Goal: Task Accomplishment & Management: Use online tool/utility

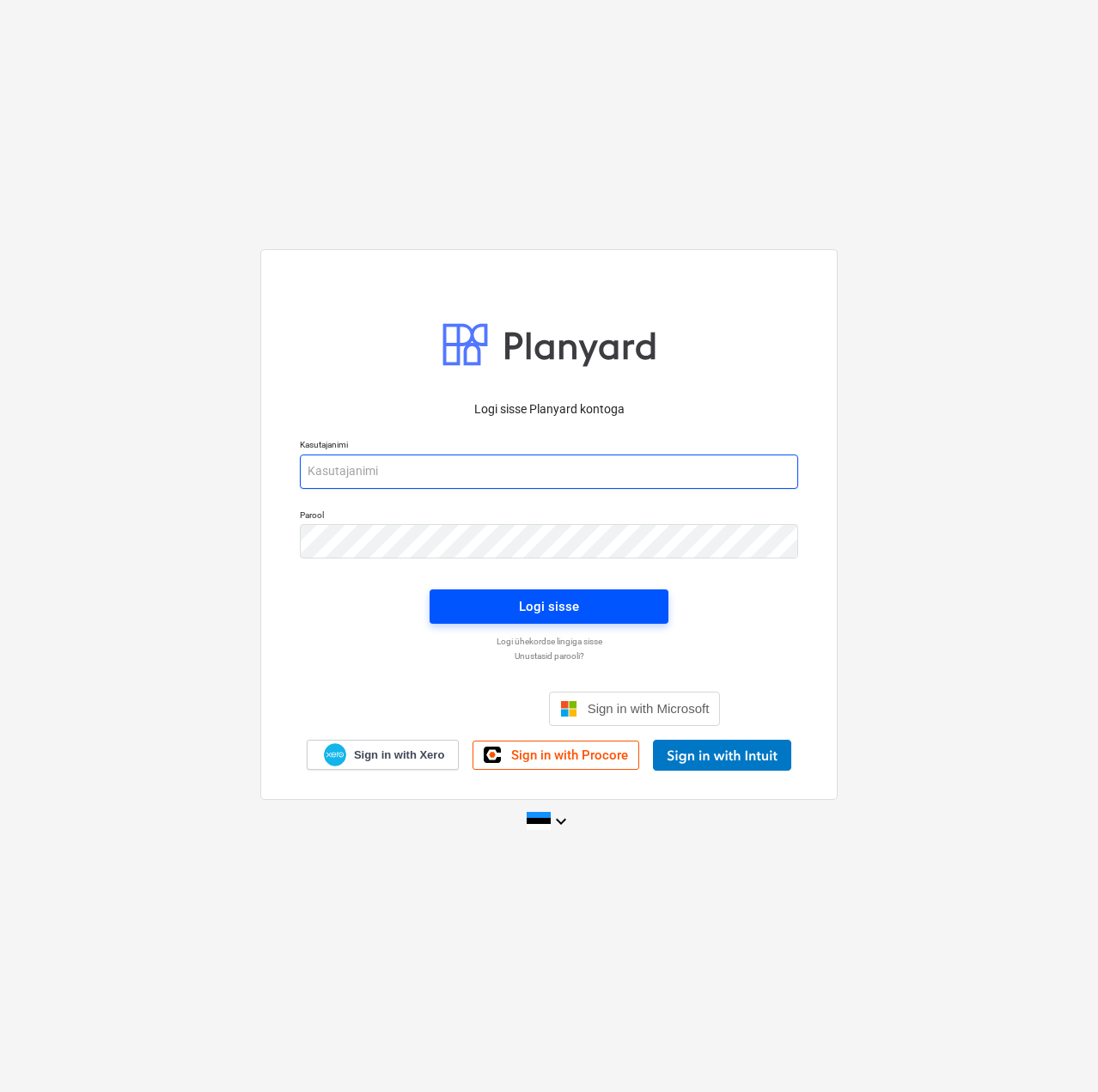
type input "[EMAIL_ADDRESS][DOMAIN_NAME]"
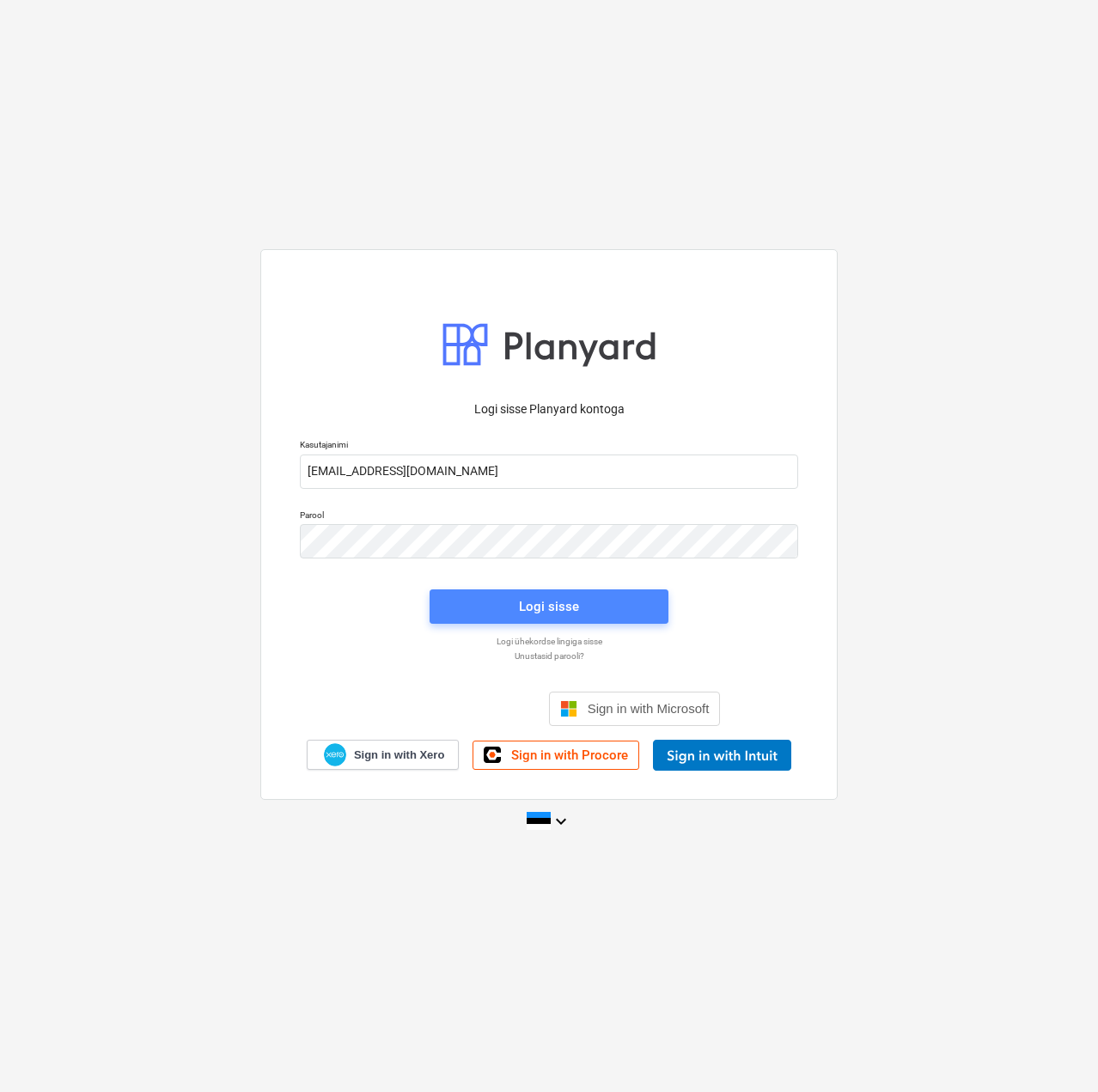
click at [571, 615] on div "Logi sisse" at bounding box center [548, 606] width 60 height 22
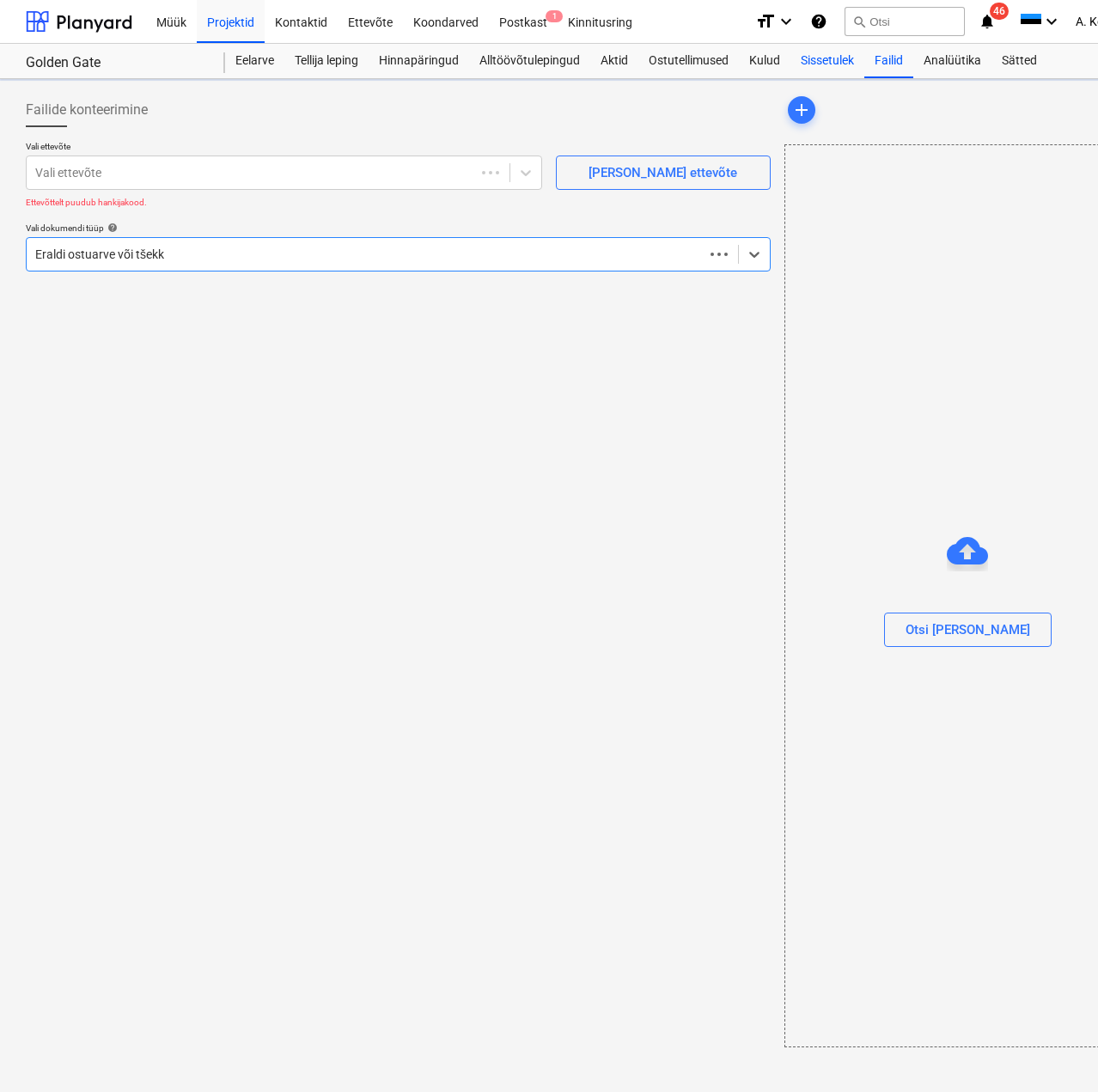
click at [833, 59] on div "Sissetulek" at bounding box center [827, 61] width 74 height 34
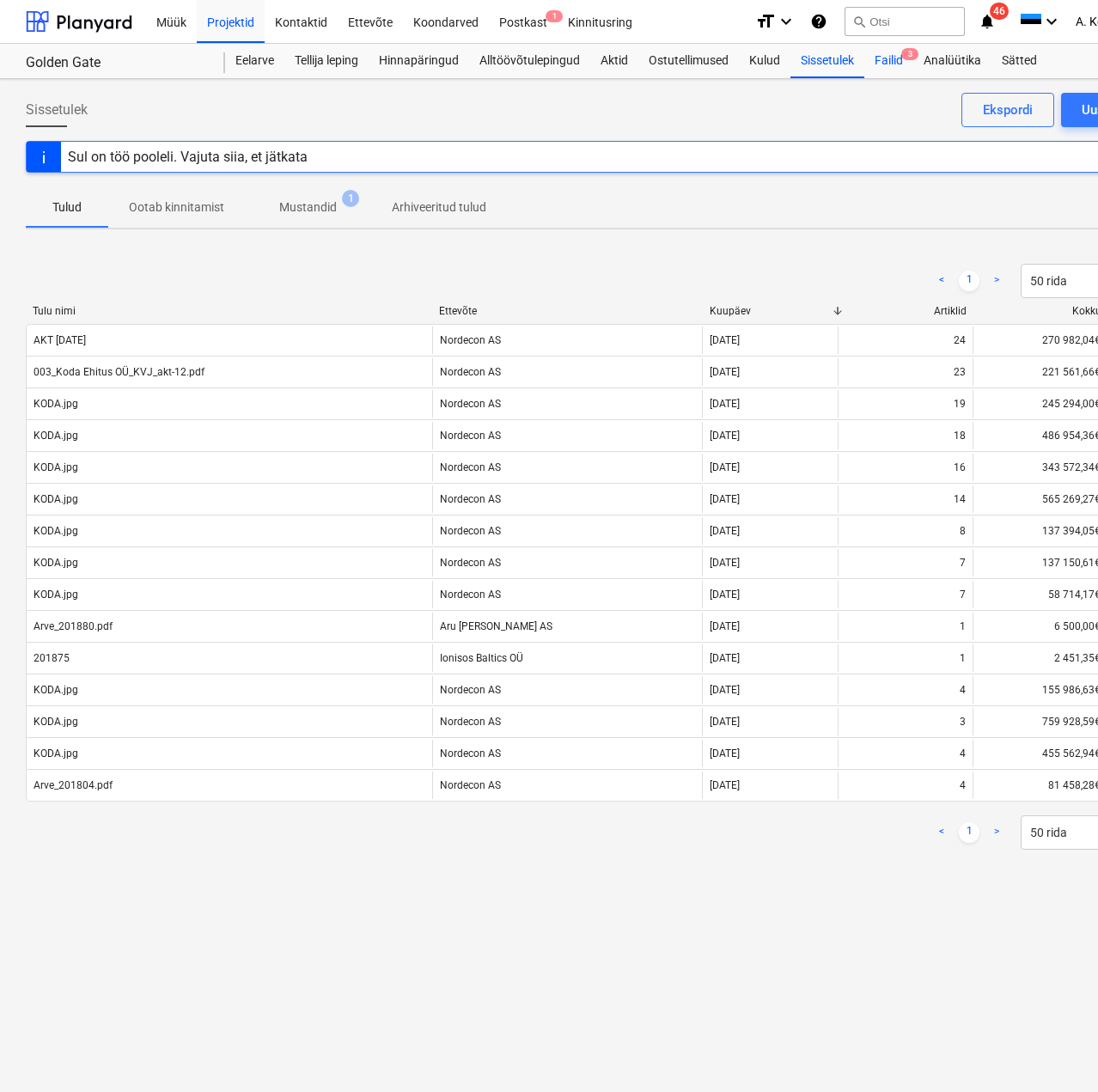
click at [905, 63] on div "Failid 3" at bounding box center [888, 61] width 49 height 34
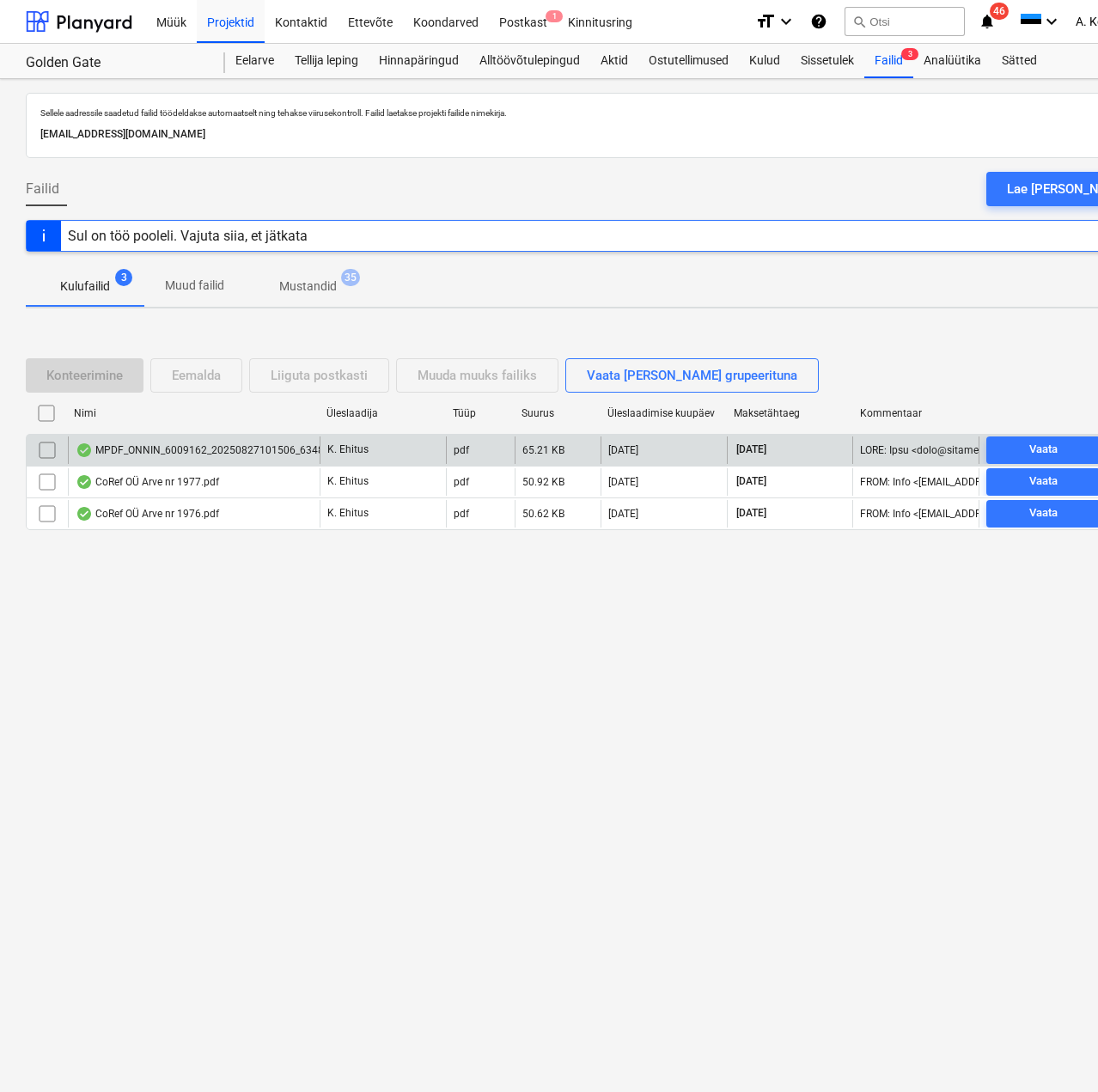
click at [168, 451] on div "MPDF_ONNIN_6009162_20250827101506_63488792.pdf" at bounding box center [221, 450] width 290 height 13
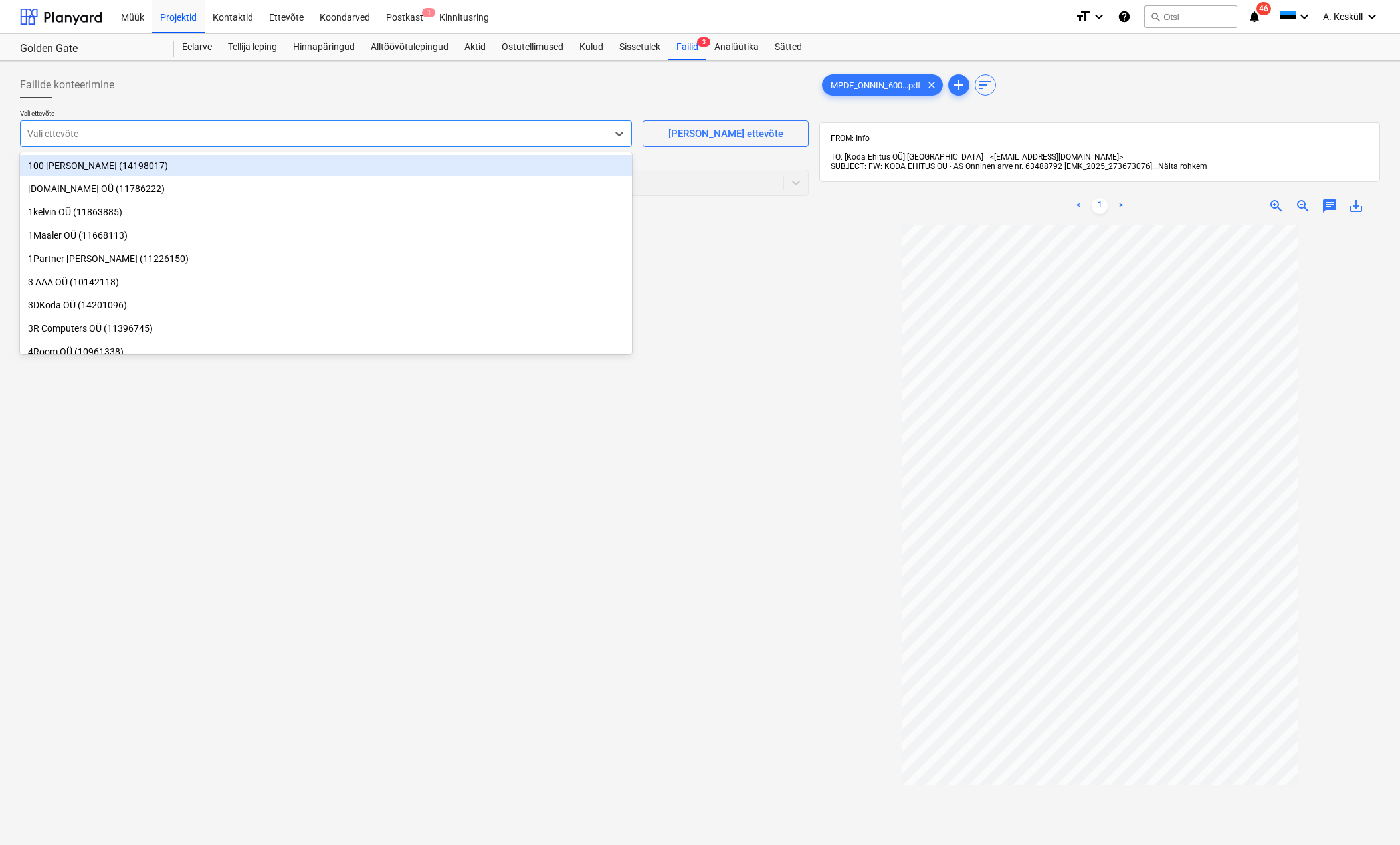
click at [96, 137] on div at bounding box center [314, 134] width 573 height 13
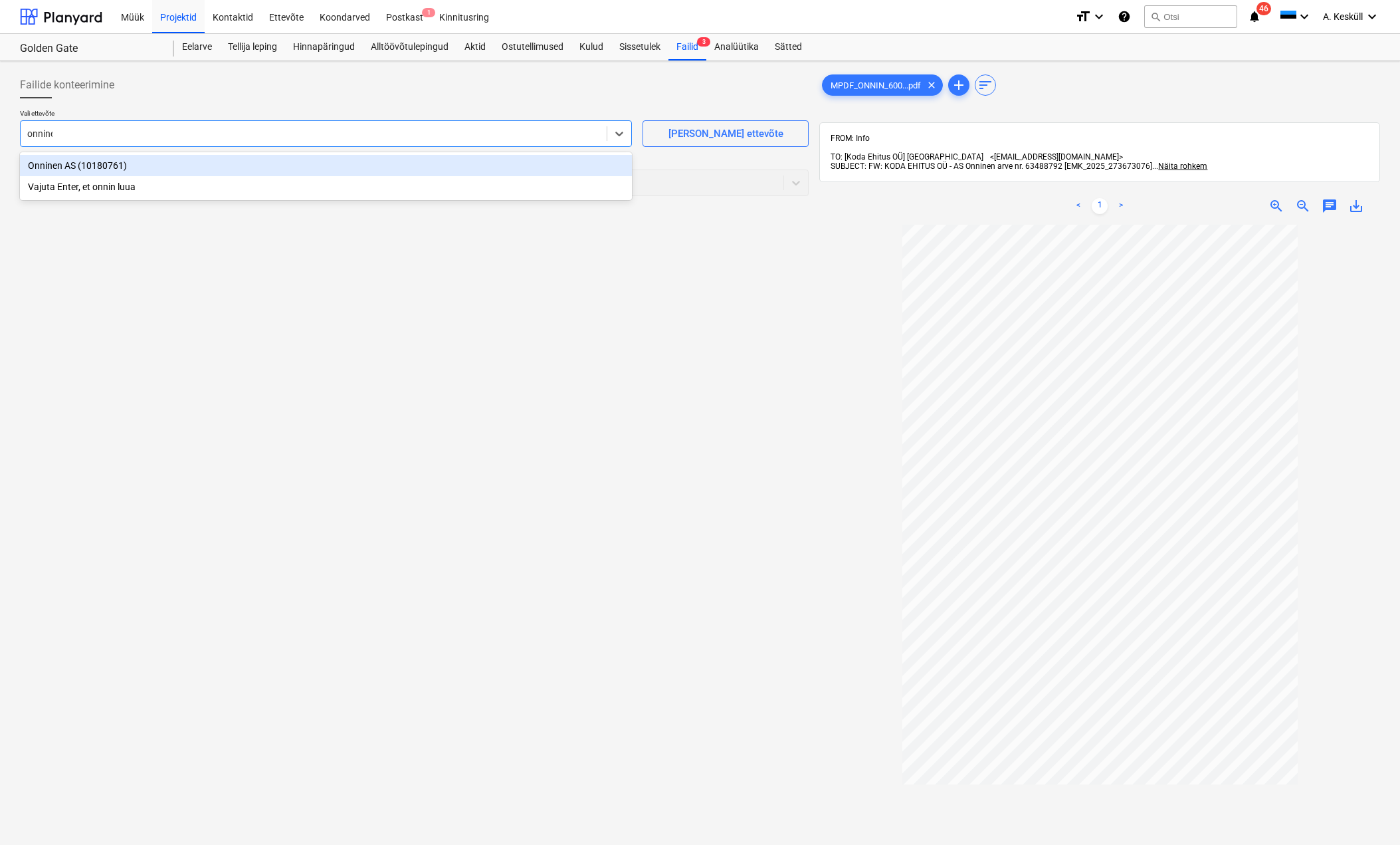
type input "onninen"
click at [99, 161] on div "Onninen AS (10180761)" at bounding box center [326, 165] width 612 height 21
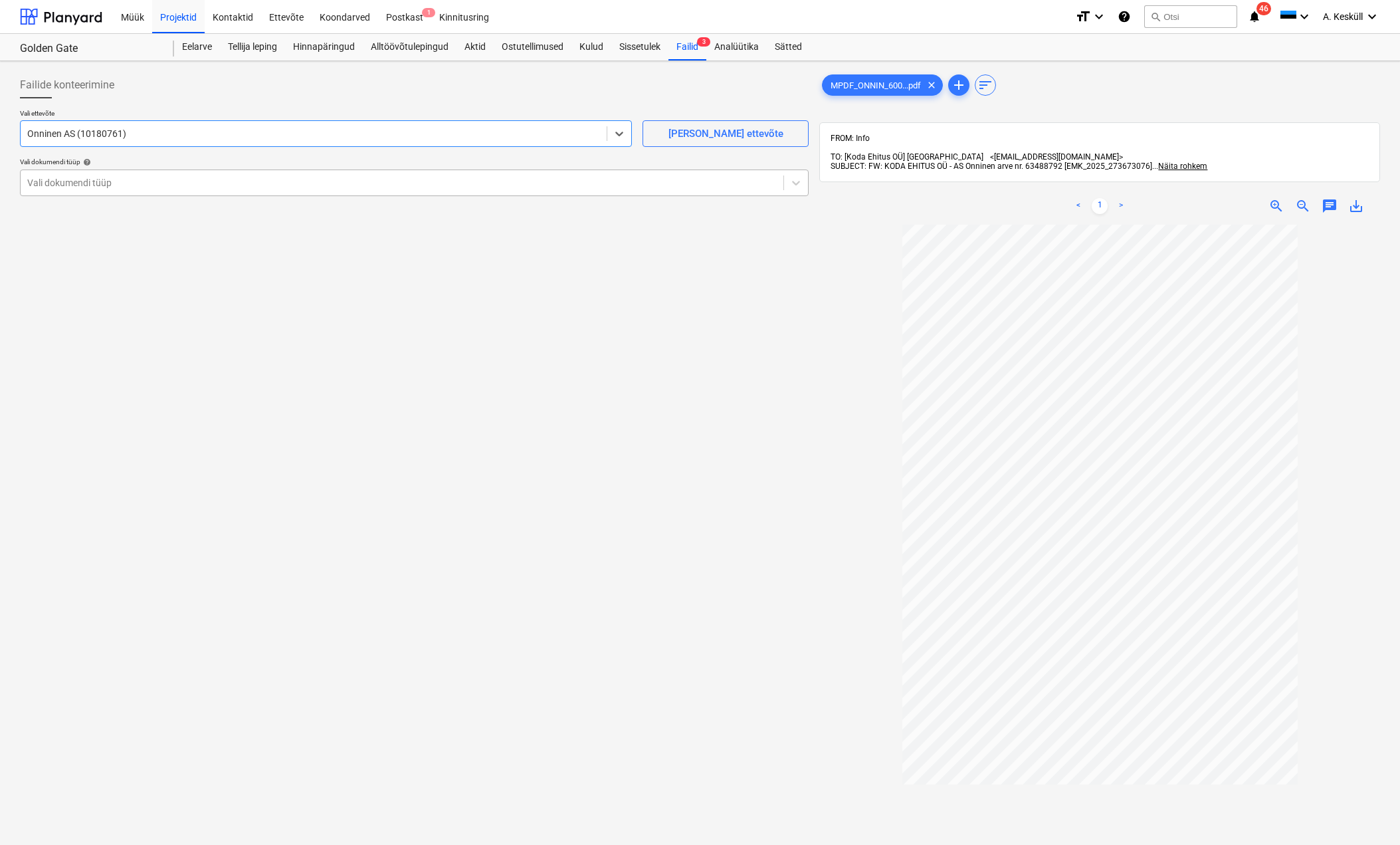
click at [156, 182] on div at bounding box center [402, 182] width 749 height 13
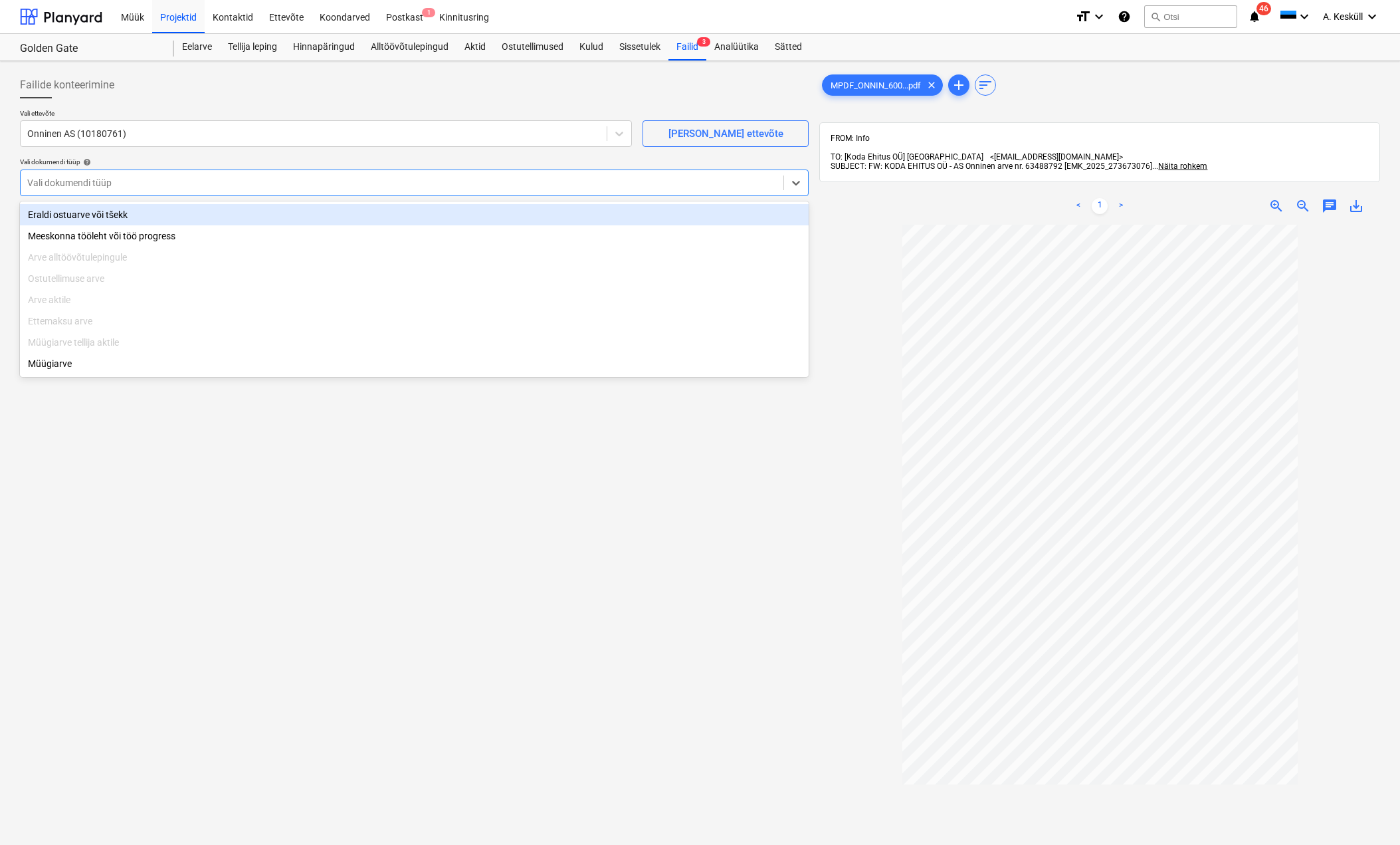
click at [95, 213] on div "Eraldi ostuarve või tšekk" at bounding box center [414, 214] width 789 height 21
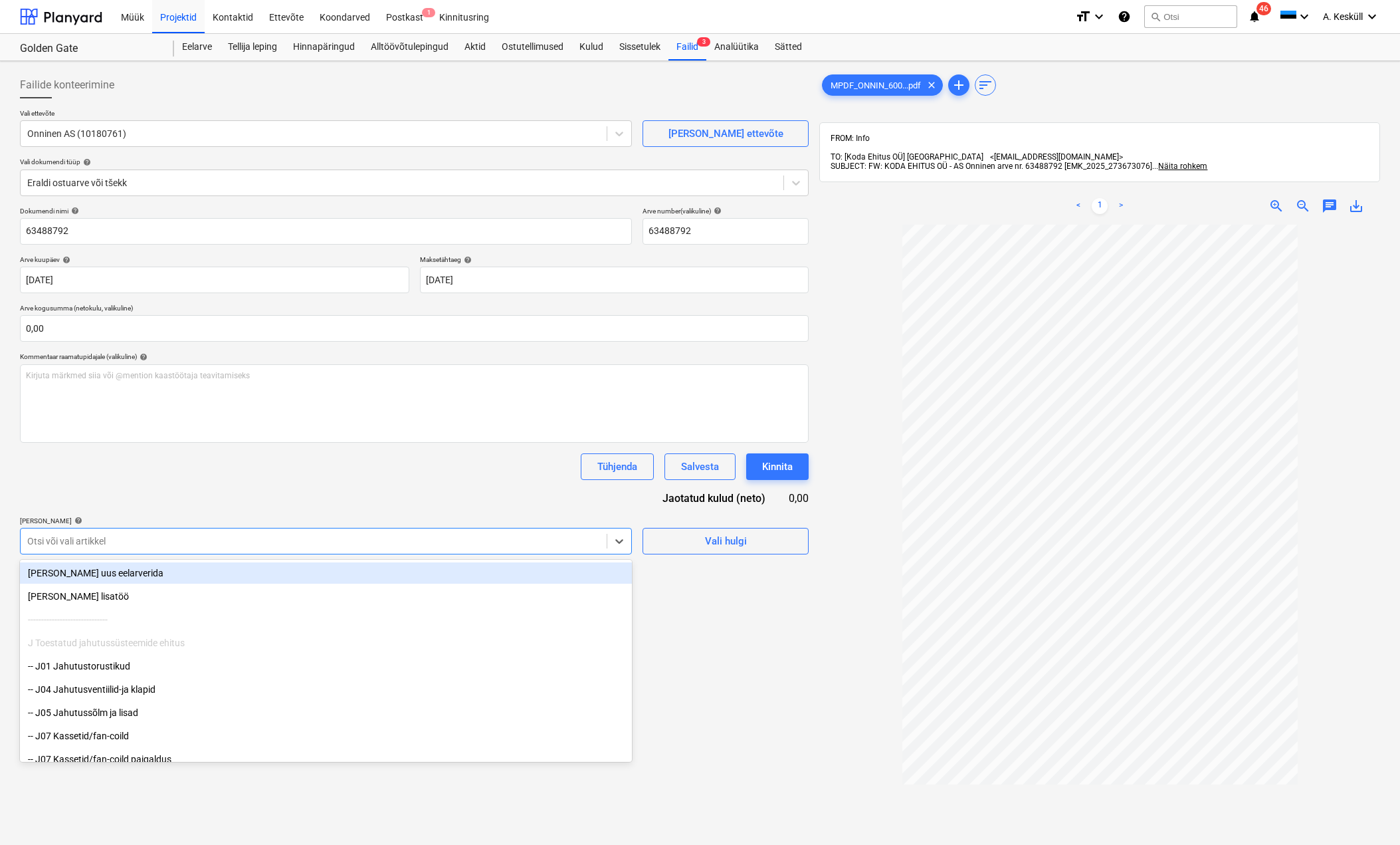
click at [120, 553] on div "Otsi või vali artikkel" at bounding box center [326, 541] width 612 height 27
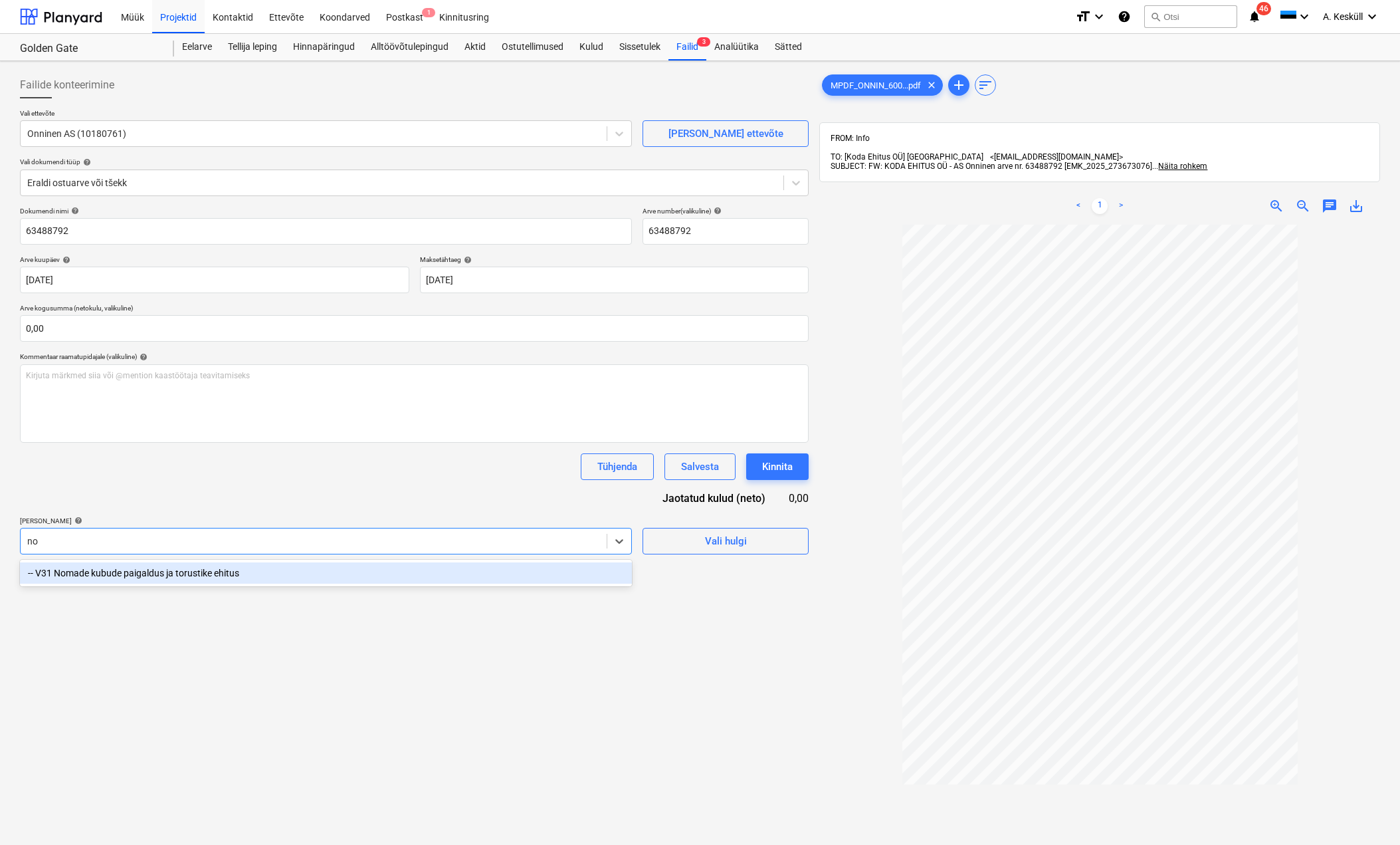
type input "n"
type input "siigur"
click at [200, 575] on div "-- V20 Siiguri vent. [PERSON_NAME] soojuspumbad koos paigaldusega" at bounding box center [326, 572] width 612 height 21
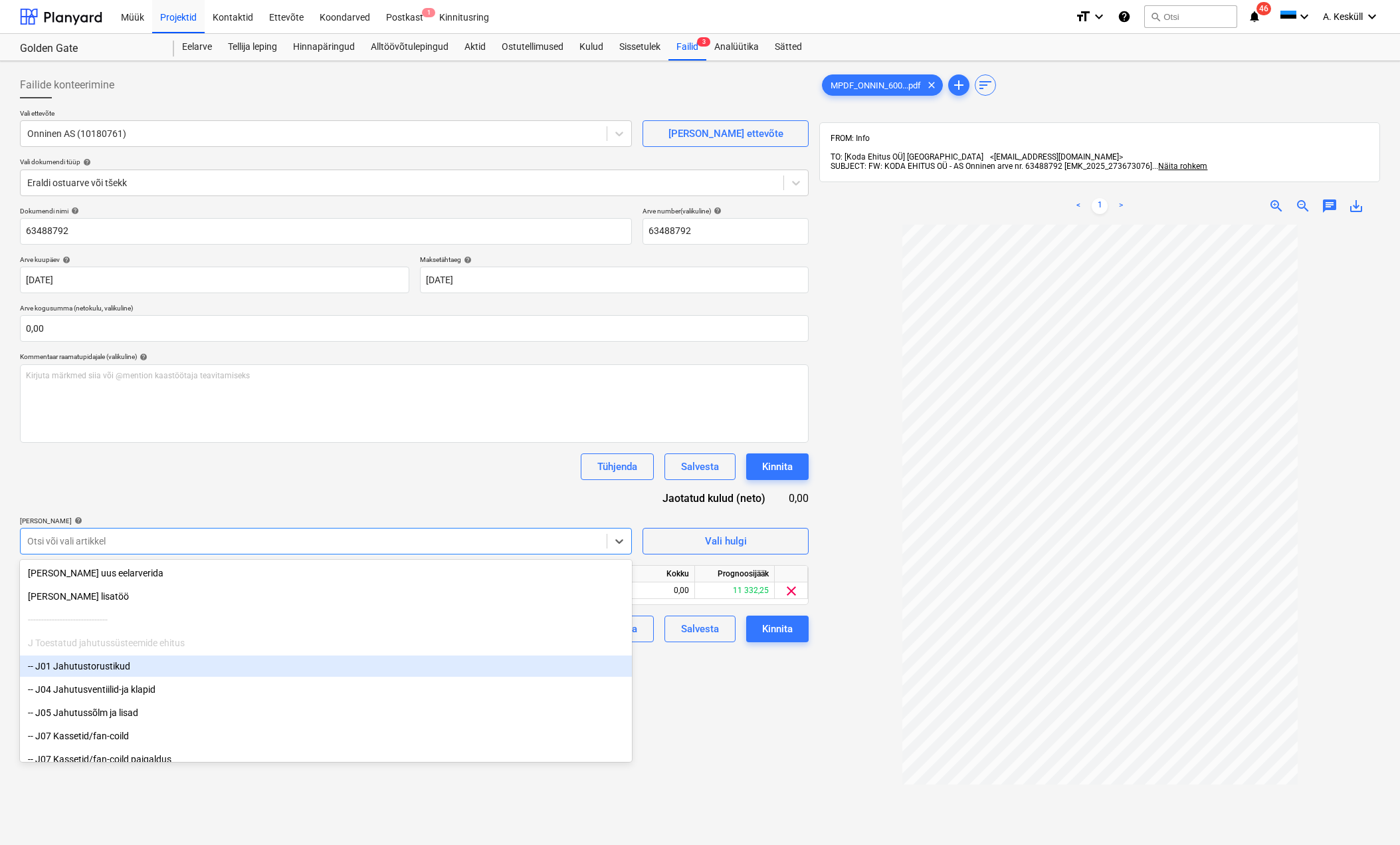
click at [816, 714] on div "MPDF_ONNIN_600...pdf clear add sort FROM: Info TO: [Koda Ehitus OÜ] [GEOGRAPHIC…" at bounding box center [1099, 552] width 572 height 971
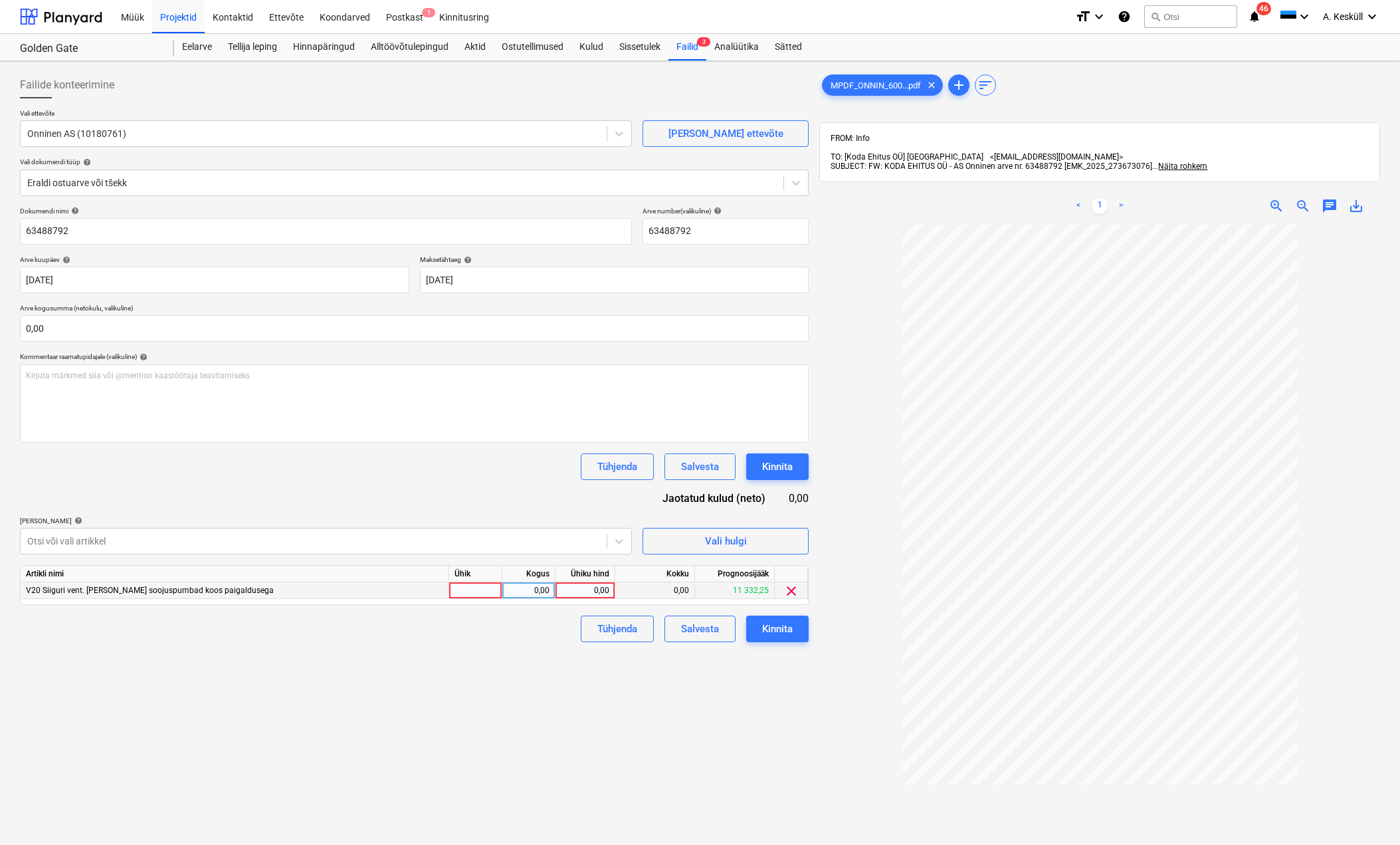
click at [577, 584] on div "0,00" at bounding box center [585, 590] width 49 height 16
type input "7,79"
click at [766, 626] on div "Kinnita" at bounding box center [777, 628] width 30 height 17
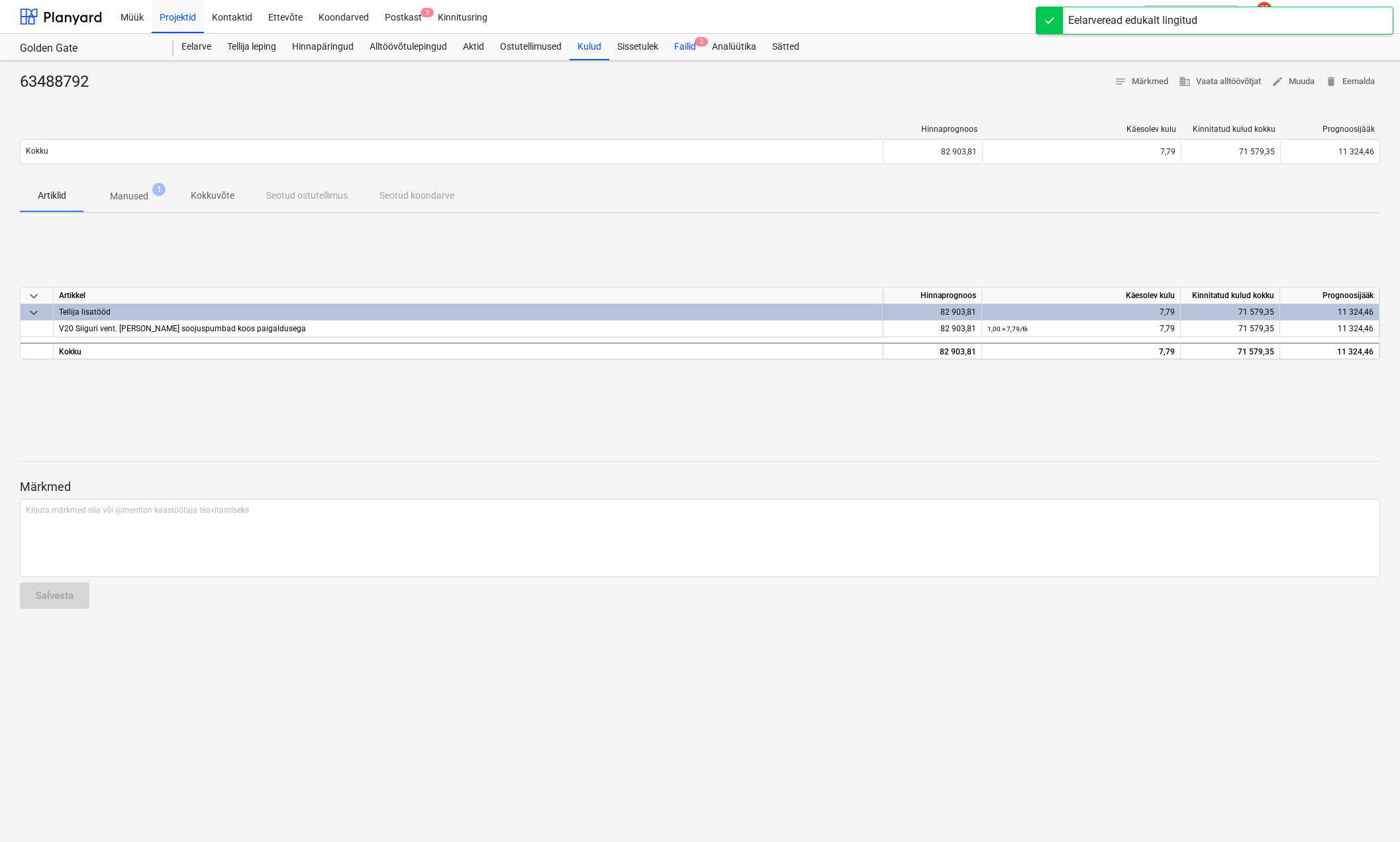
click at [695, 48] on div "Failid 2" at bounding box center [685, 47] width 38 height 26
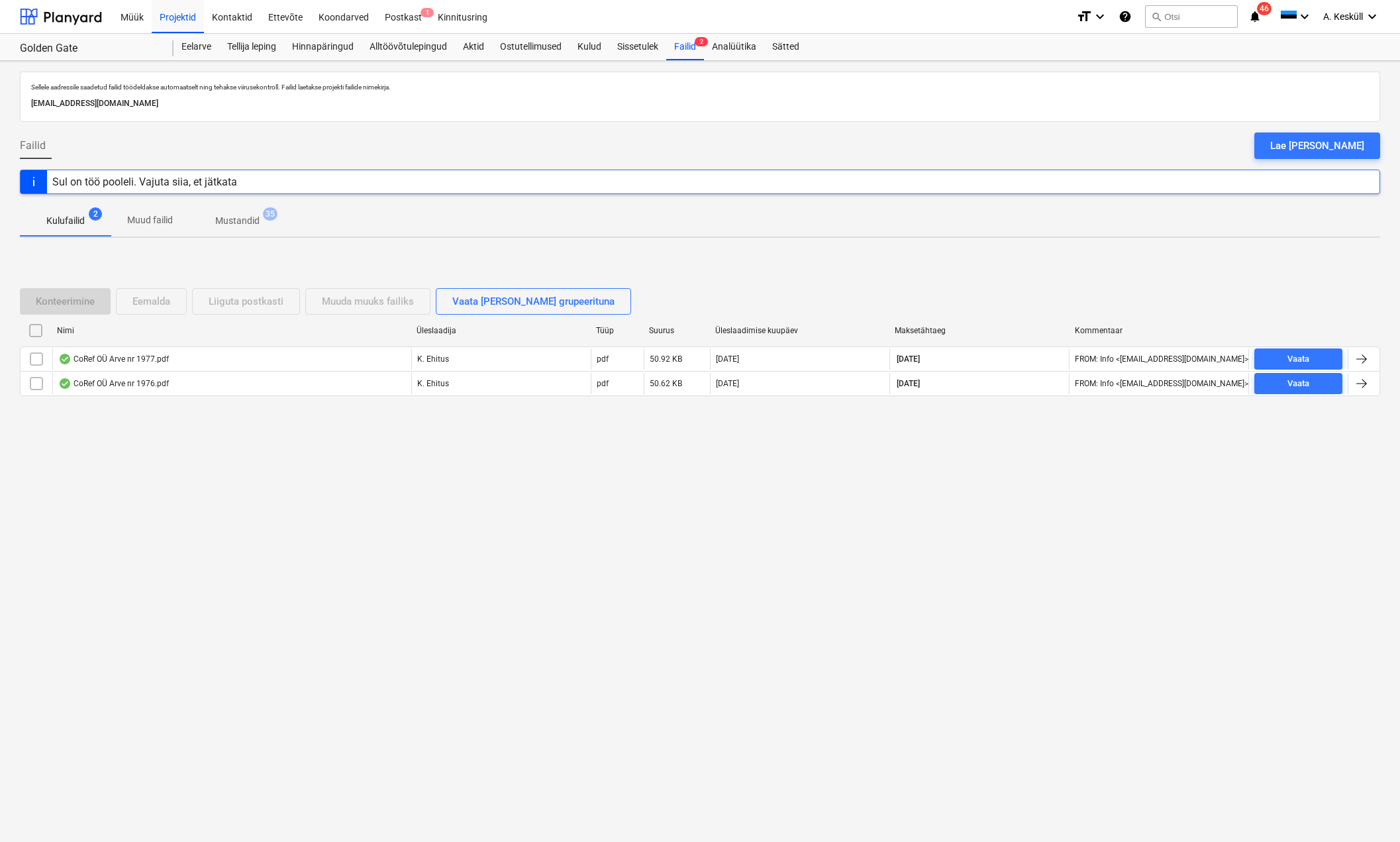
click at [846, 466] on div "Sellele aadressile saadetud failid töödeldakse automaatselt ning tehakse viirus…" at bounding box center [700, 451] width 1400 height 781
